Goal: Task Accomplishment & Management: Manage account settings

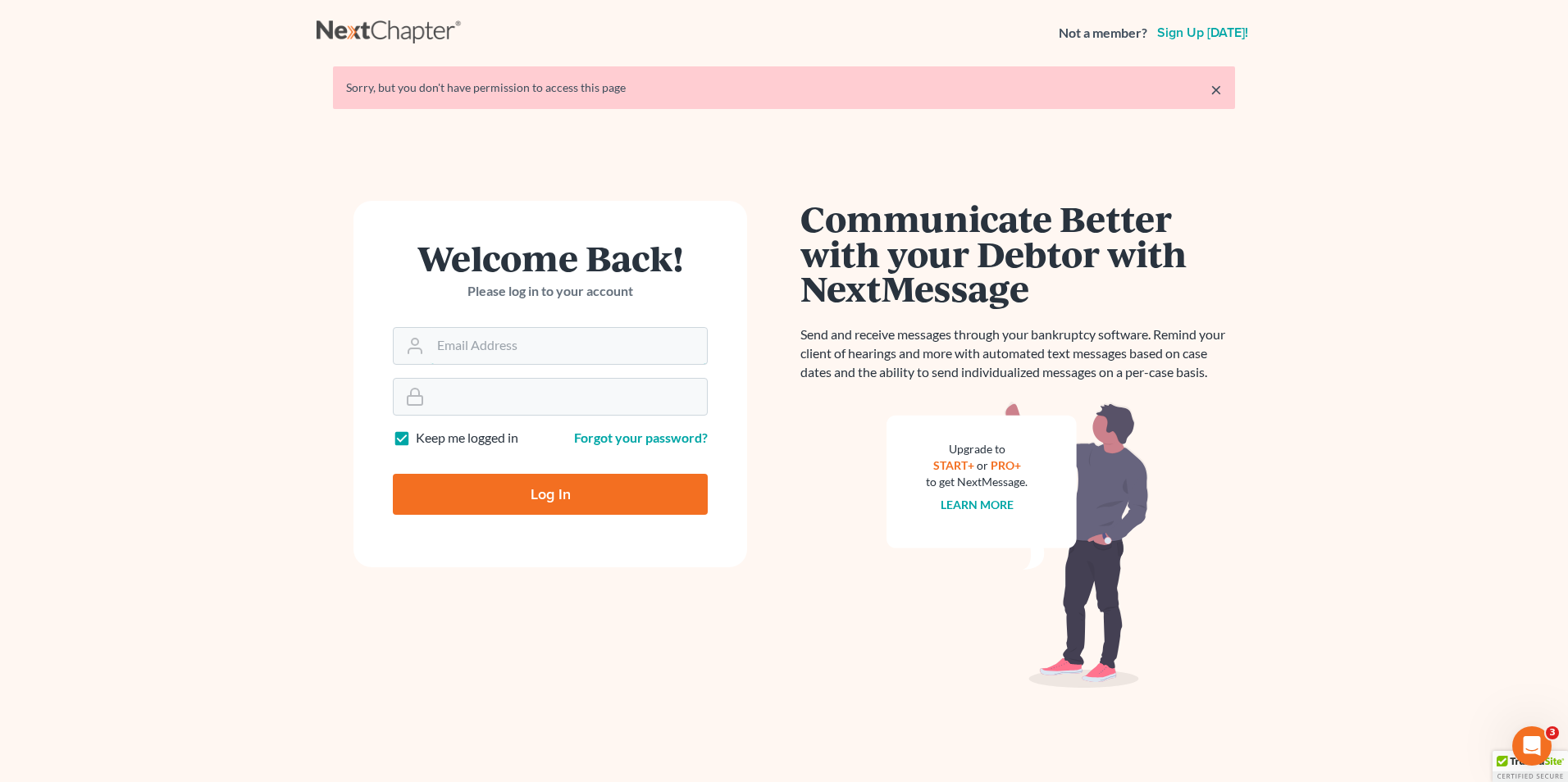
type input "[EMAIL_ADDRESS][DOMAIN_NAME]"
click at [567, 492] on input "Log In" at bounding box center [550, 495] width 315 height 41
type input "Thinking..."
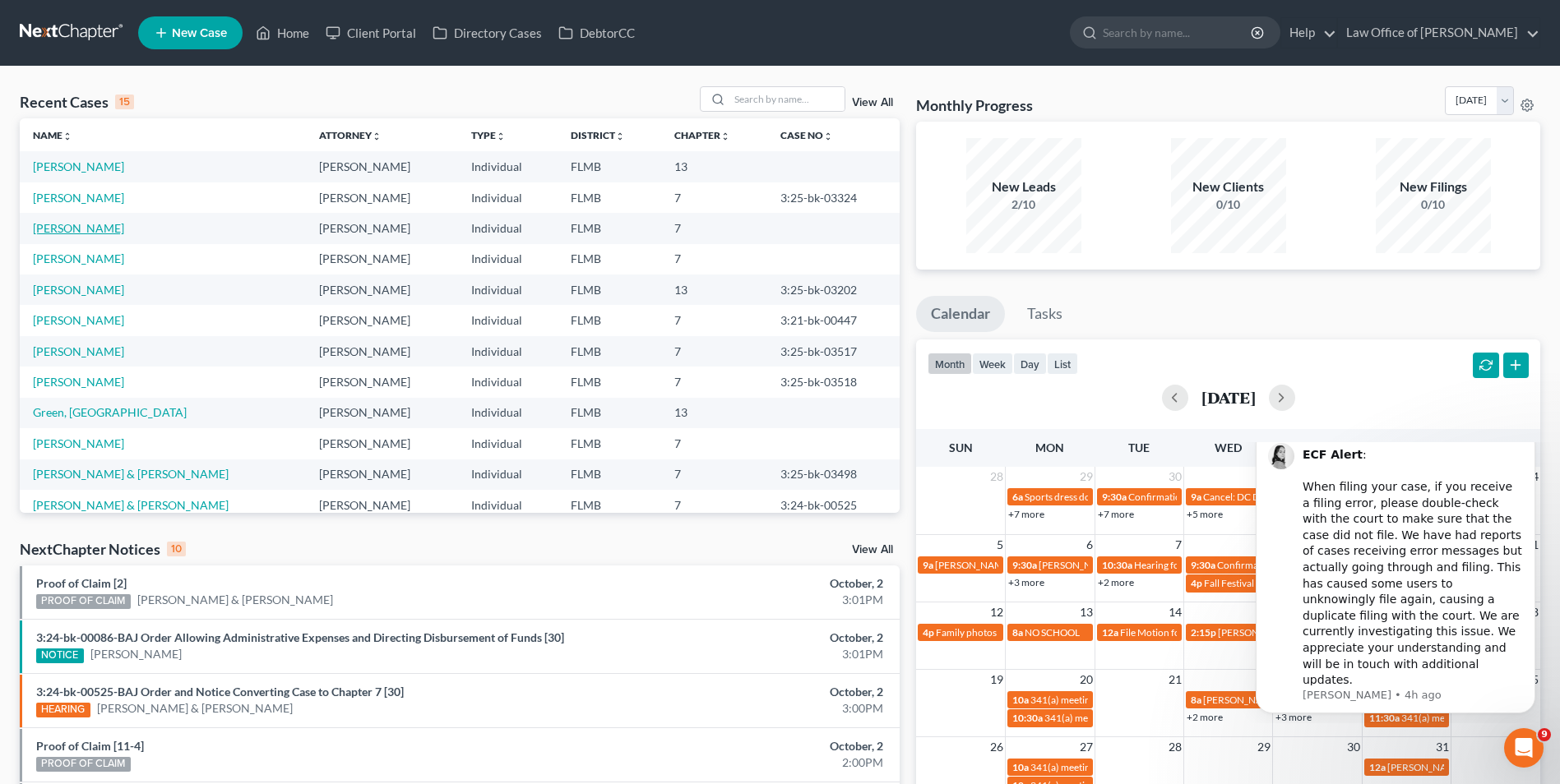
click at [88, 229] on link "[PERSON_NAME]" at bounding box center [79, 229] width 92 height 14
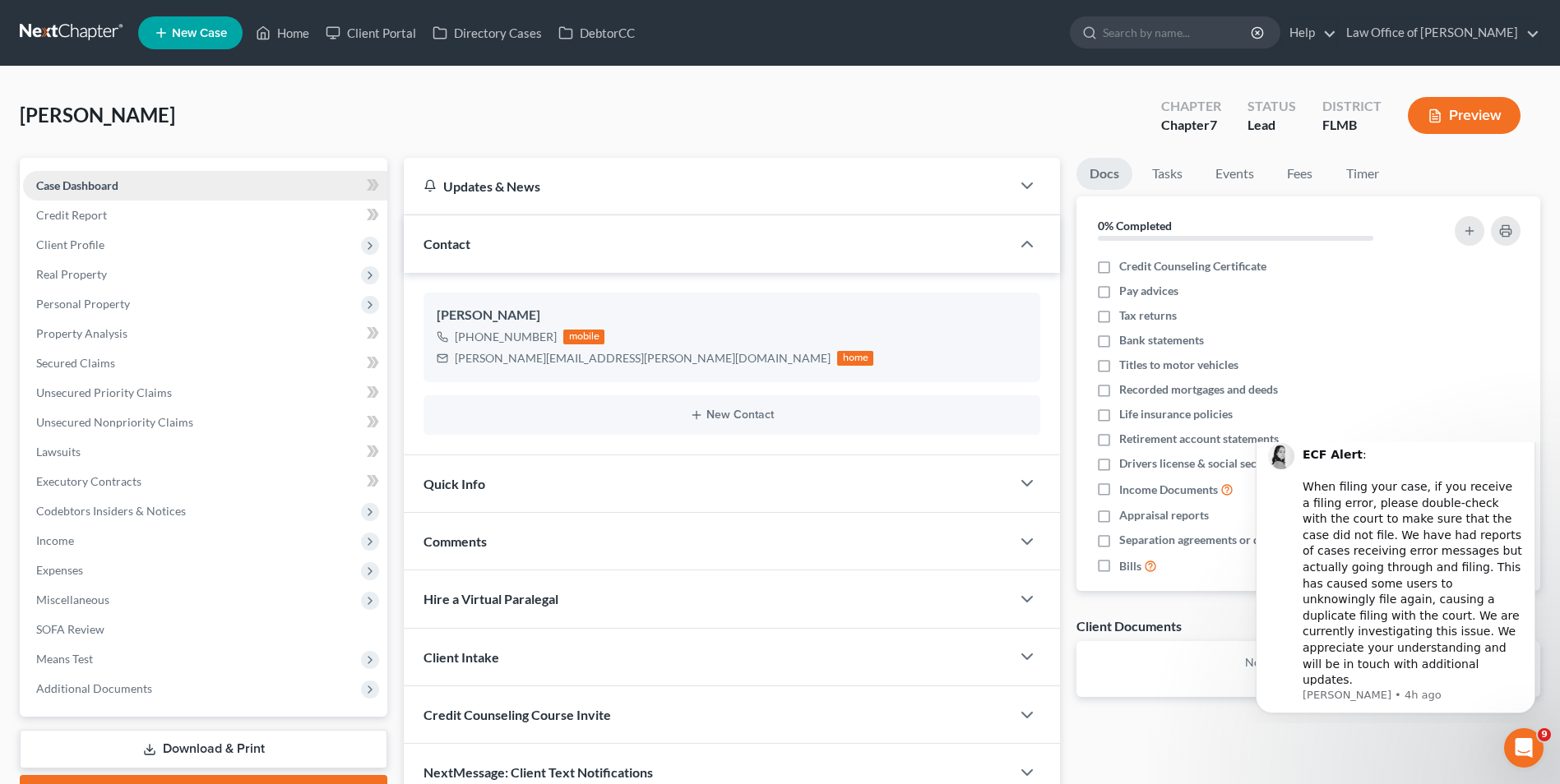
click at [197, 185] on link "Case Dashboard" at bounding box center [205, 186] width 364 height 30
click at [1023, 188] on icon "button" at bounding box center [1027, 186] width 20 height 20
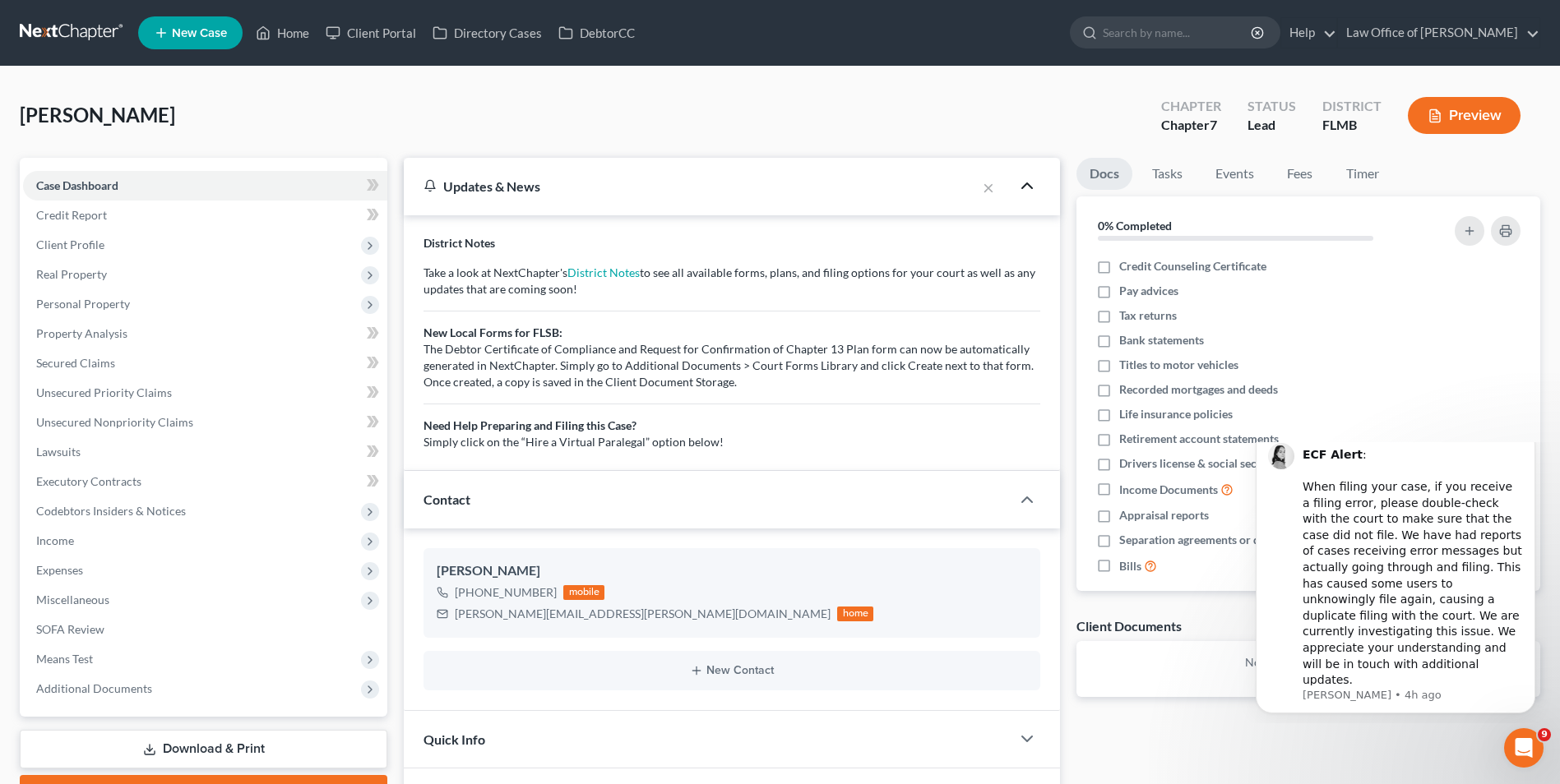
click at [1022, 187] on polyline "button" at bounding box center [1026, 185] width 10 height 4
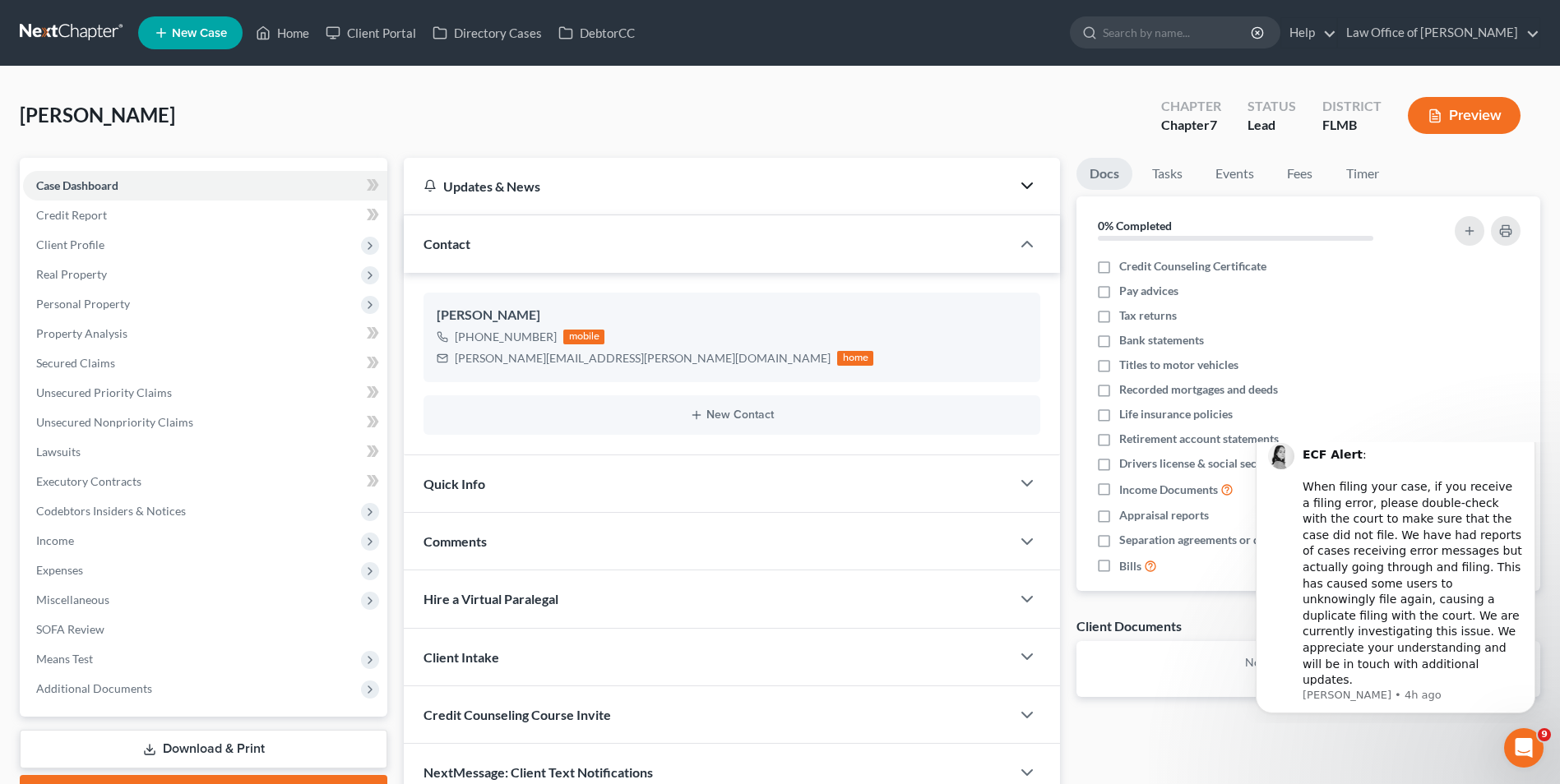
click at [54, 23] on link at bounding box center [72, 32] width 105 height 30
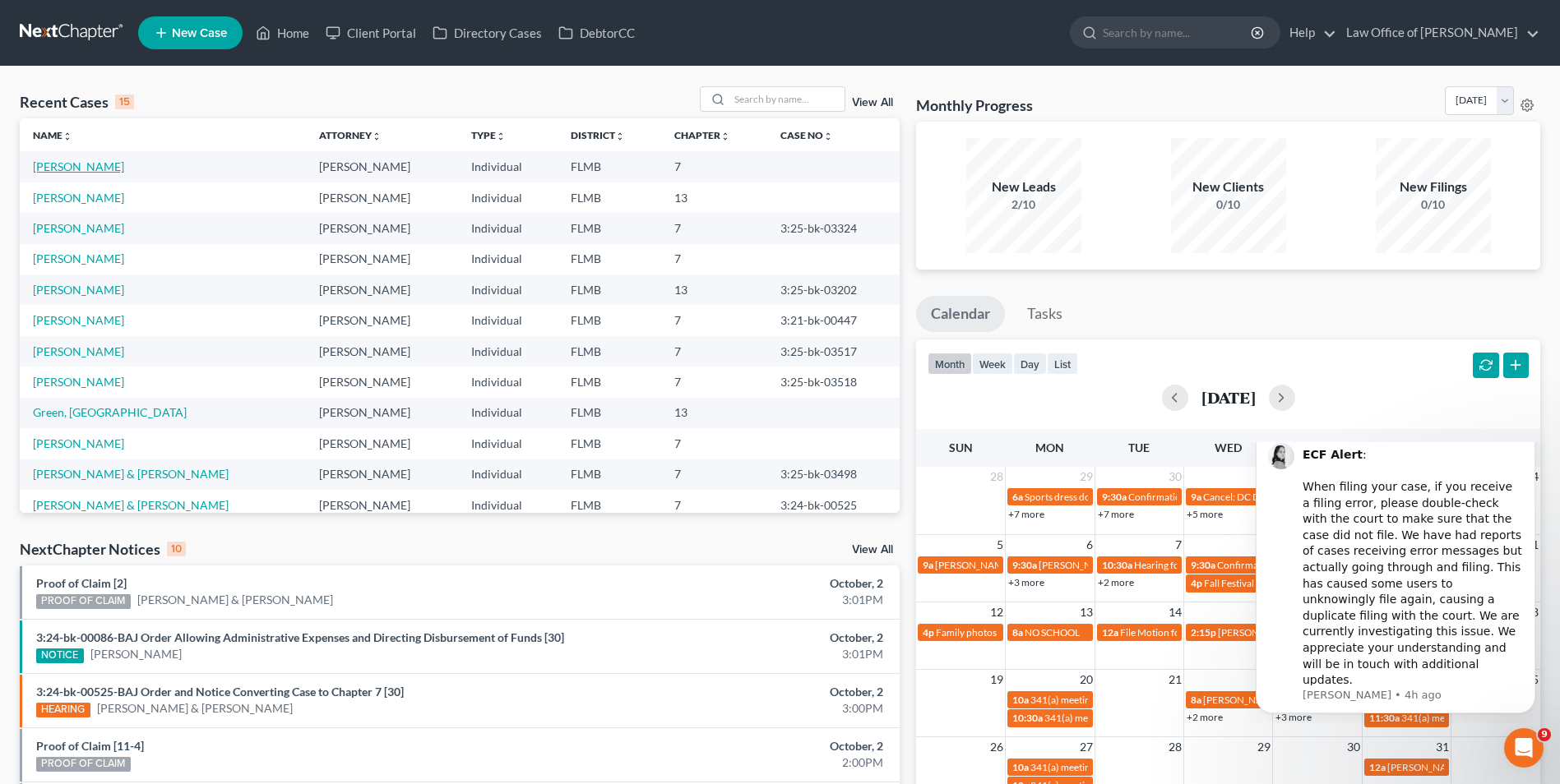
click at [57, 166] on link "[PERSON_NAME]" at bounding box center [79, 167] width 92 height 14
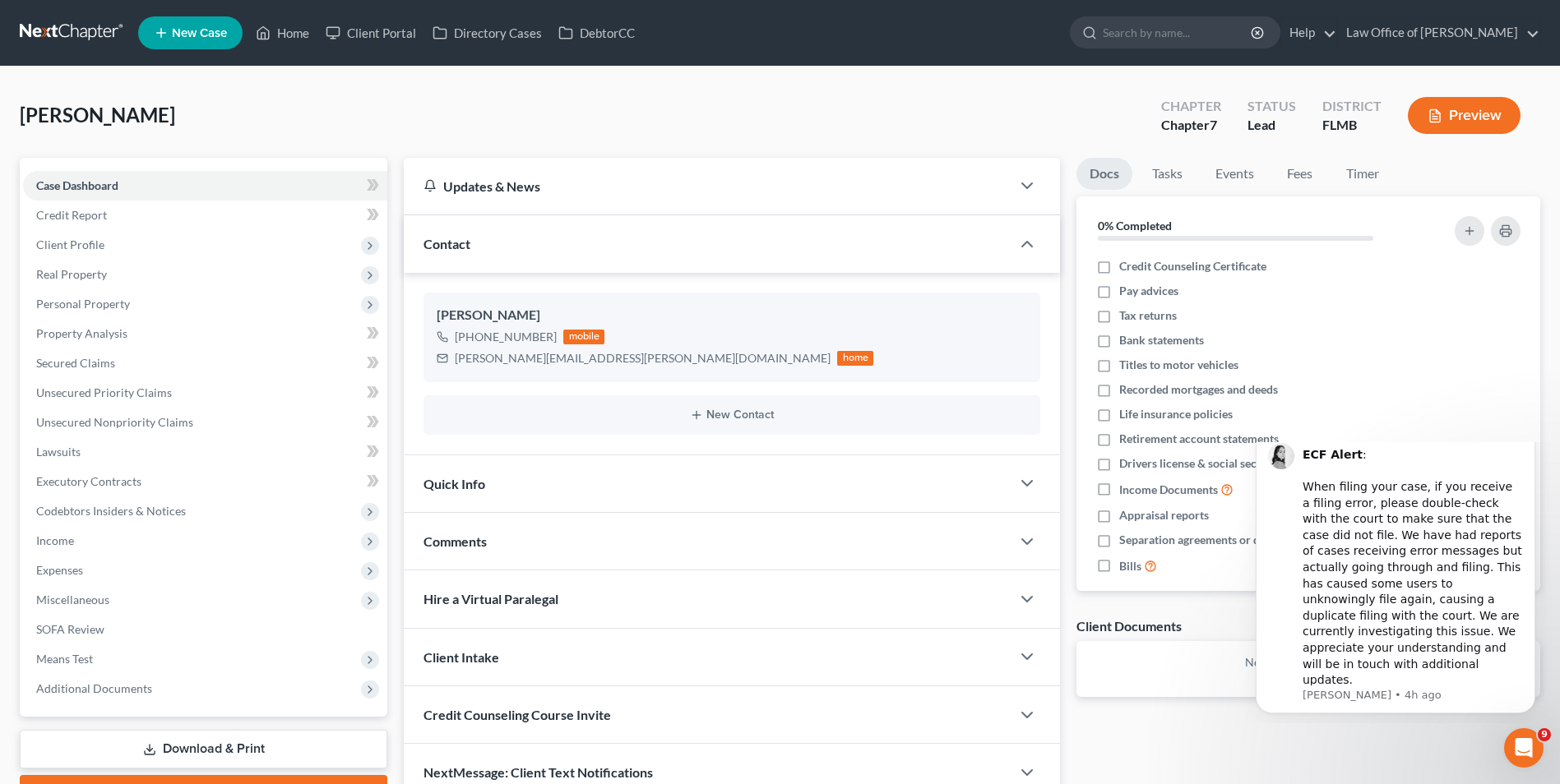
click at [48, 30] on link at bounding box center [72, 32] width 105 height 30
